Goal: Communication & Community: Connect with others

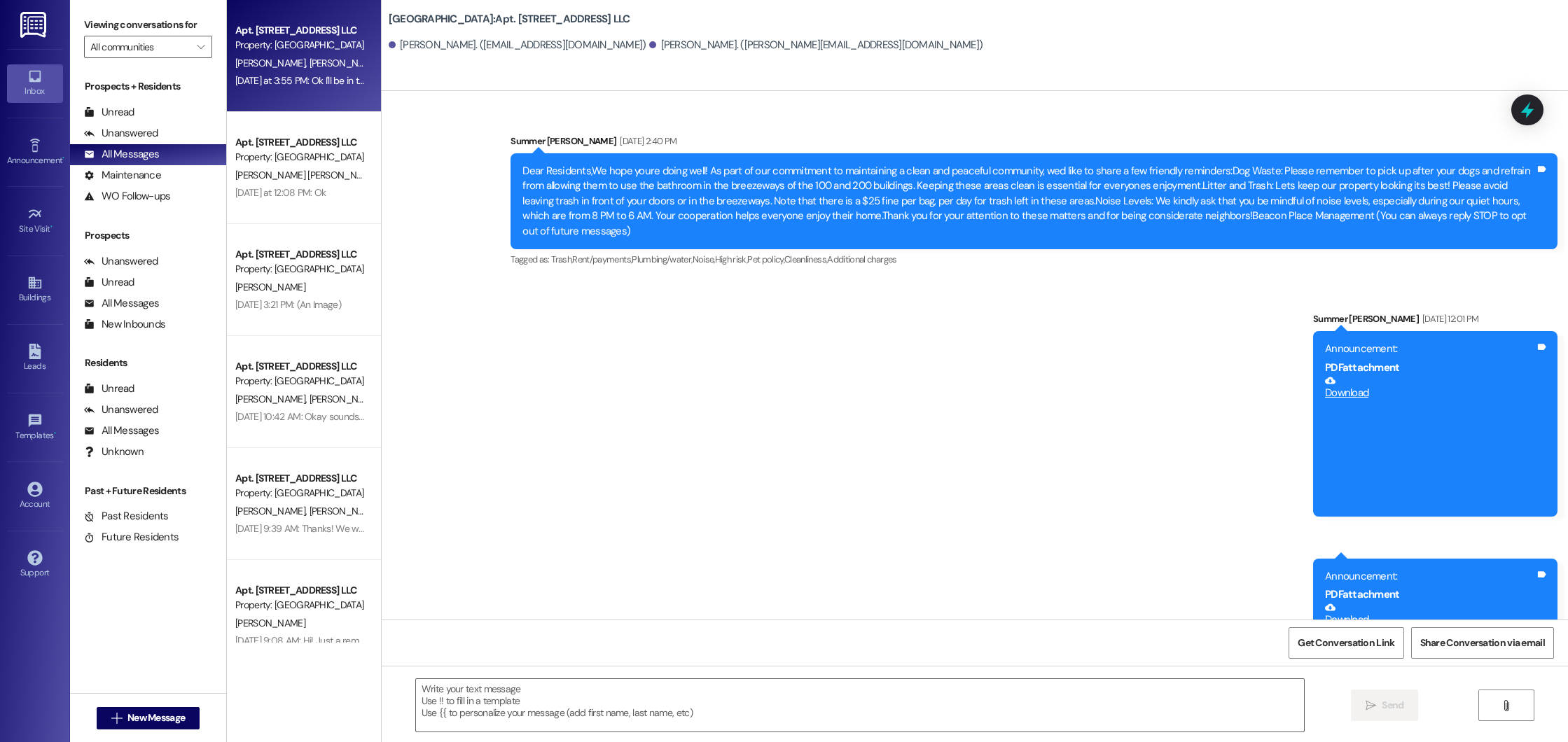
scroll to position [23094, 0]
